Goal: Use online tool/utility: Use online tool/utility

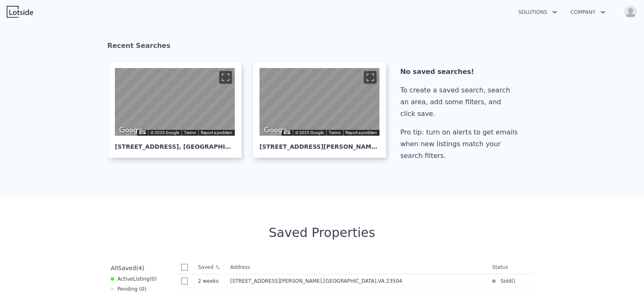
scroll to position [160, 0]
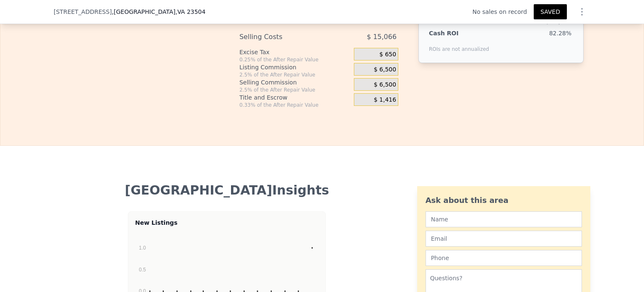
scroll to position [1406, 0]
type input "$ 26,000"
type input "-$ 176,714"
type input "$ 2,000"
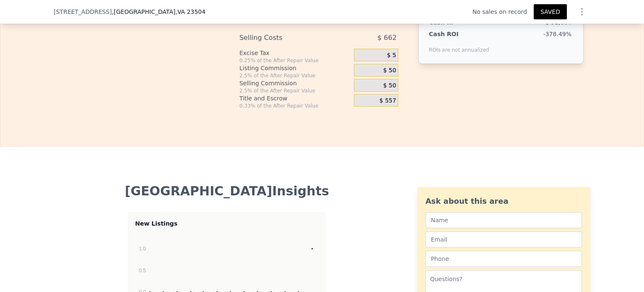
type input "-$ 199,326"
type input "$ 23,000"
type input "-$ 179,541"
type input "$ 230,000"
type input "$ 15,489"
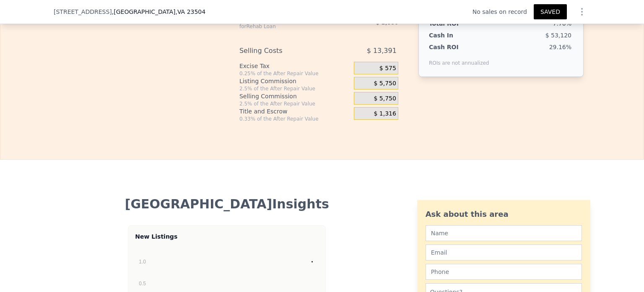
scroll to position [1393, 0]
type input "$ 260,000"
type input "$ 43,754"
type input "$ 100,000"
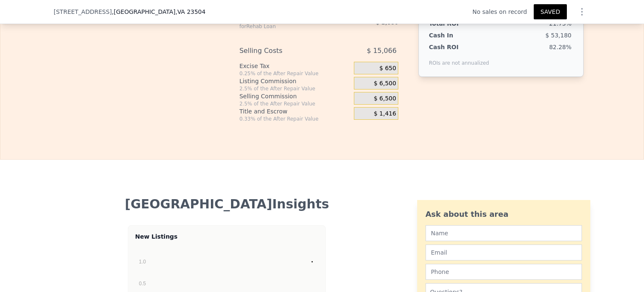
type input "$ 70,437"
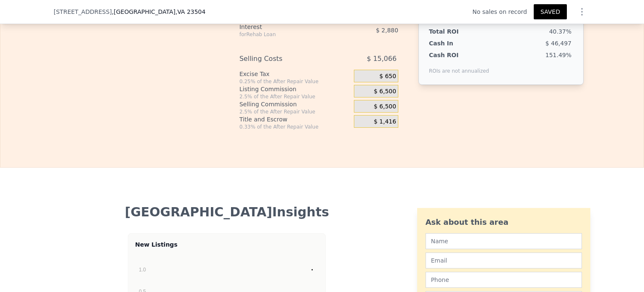
scroll to position [1384, 0]
type input "$ 20,000"
type input "-$ 155,684"
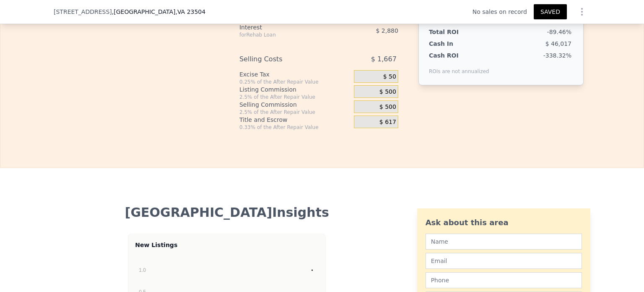
type input "$ 230,000"
type input "$ 42,172"
type input "$ 2,300,000"
type input "$ 1,992,464"
type input "$ 230,000"
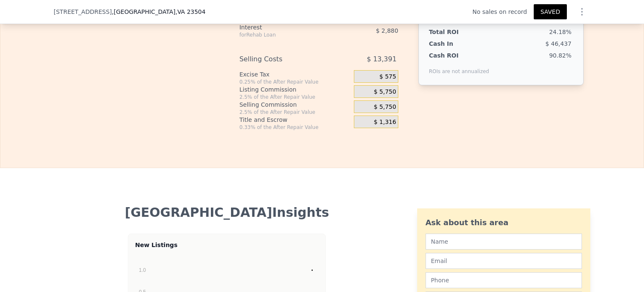
type input "$ 42,172"
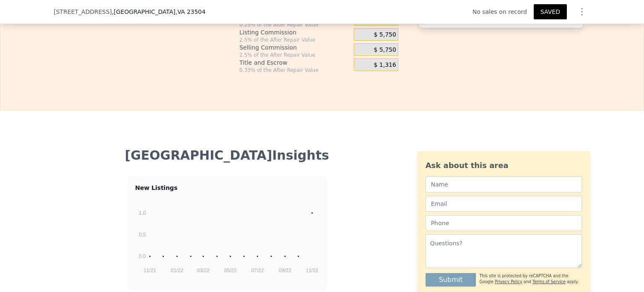
scroll to position [1441, 0]
type input "$ 230,000"
type input "$ 110,000"
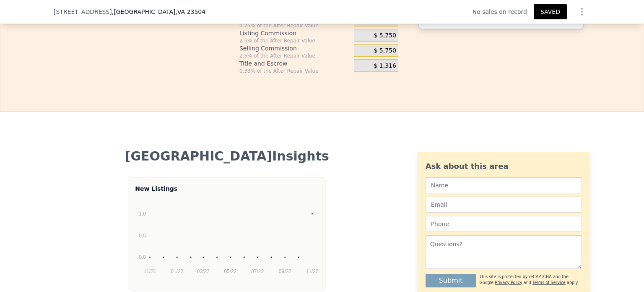
type input "$ 31,499"
type input "$ 20,000"
type input "-$ 166,357"
type input "$ 240,000"
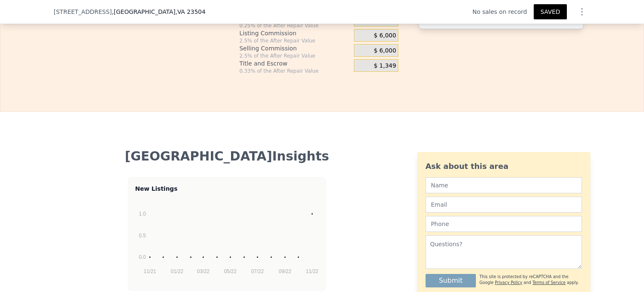
type input "$ 40,921"
type input "$ 2,450,000"
type input "$ 2,123,116"
type input "$ 245,000"
type input "$ 45,631"
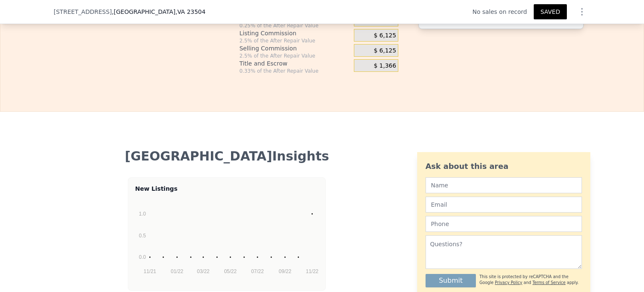
type input "$ 245,000"
type input "$ 120,000"
type input "$ 34,957"
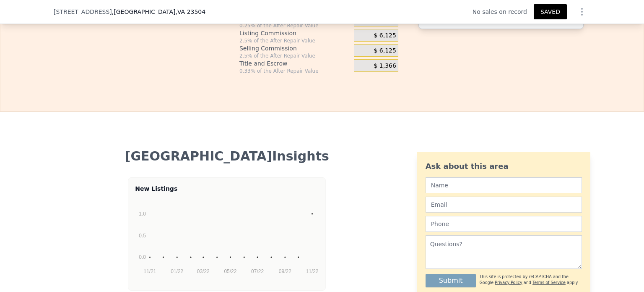
type input "$ 260,000"
type input "$ 43,754"
type input "$ 0000"
type input "$ 107,594"
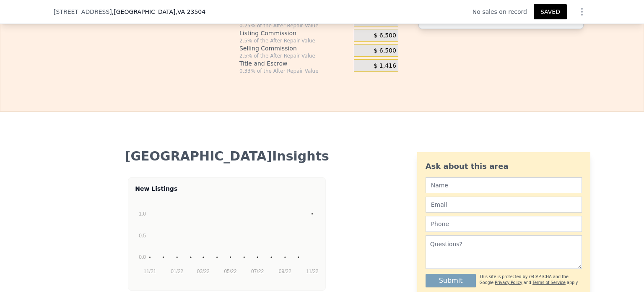
type input "$ 70,000"
type input "$ 33,114"
type input "$ 7,000"
type input "$ 100,146"
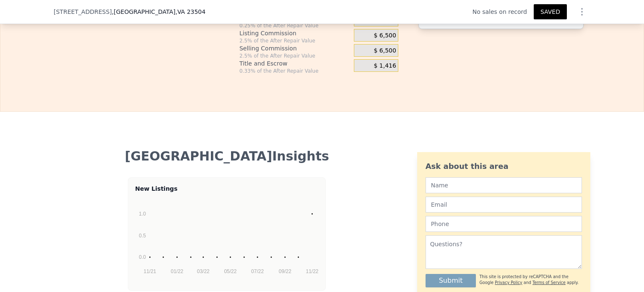
type input "$ 75,000"
type input "$ 27,794"
type input "$ 75,000"
type input "$ 110,000"
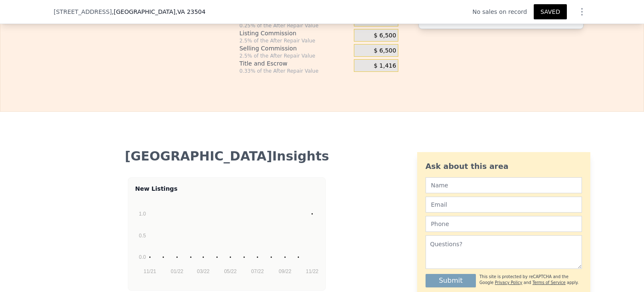
type input "$ 43,804"
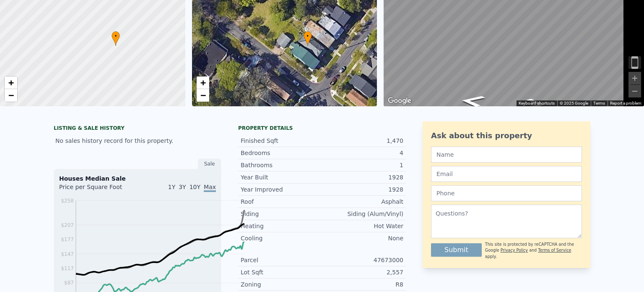
scroll to position [0, 0]
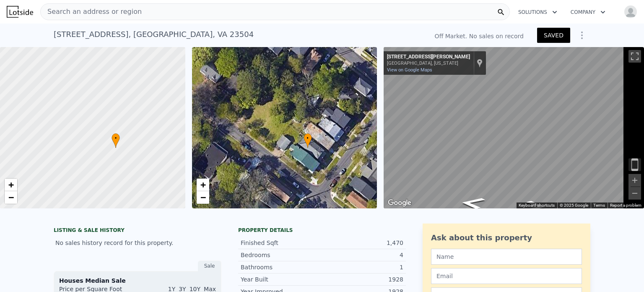
click at [587, 40] on icon "Show Options" at bounding box center [582, 35] width 10 height 10
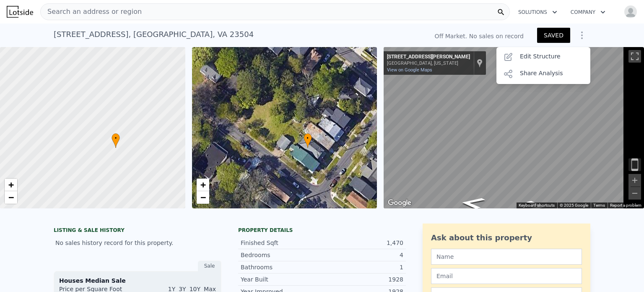
click at [419, 47] on div "[STREET_ADDRESS] No sales on record" at bounding box center [239, 37] width 371 height 20
